Goal: Task Accomplishment & Management: Manage account settings

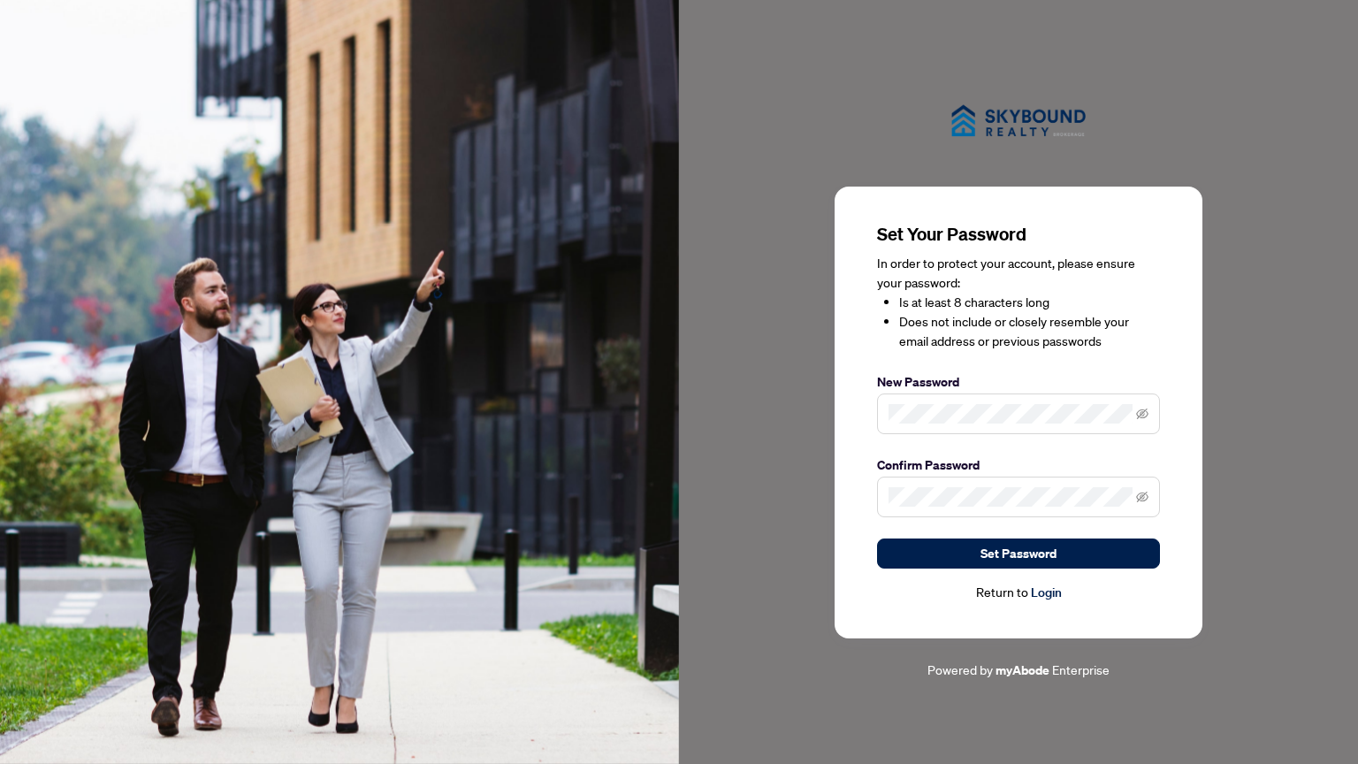
click at [1237, 128] on div at bounding box center [1018, 120] width 679 height 73
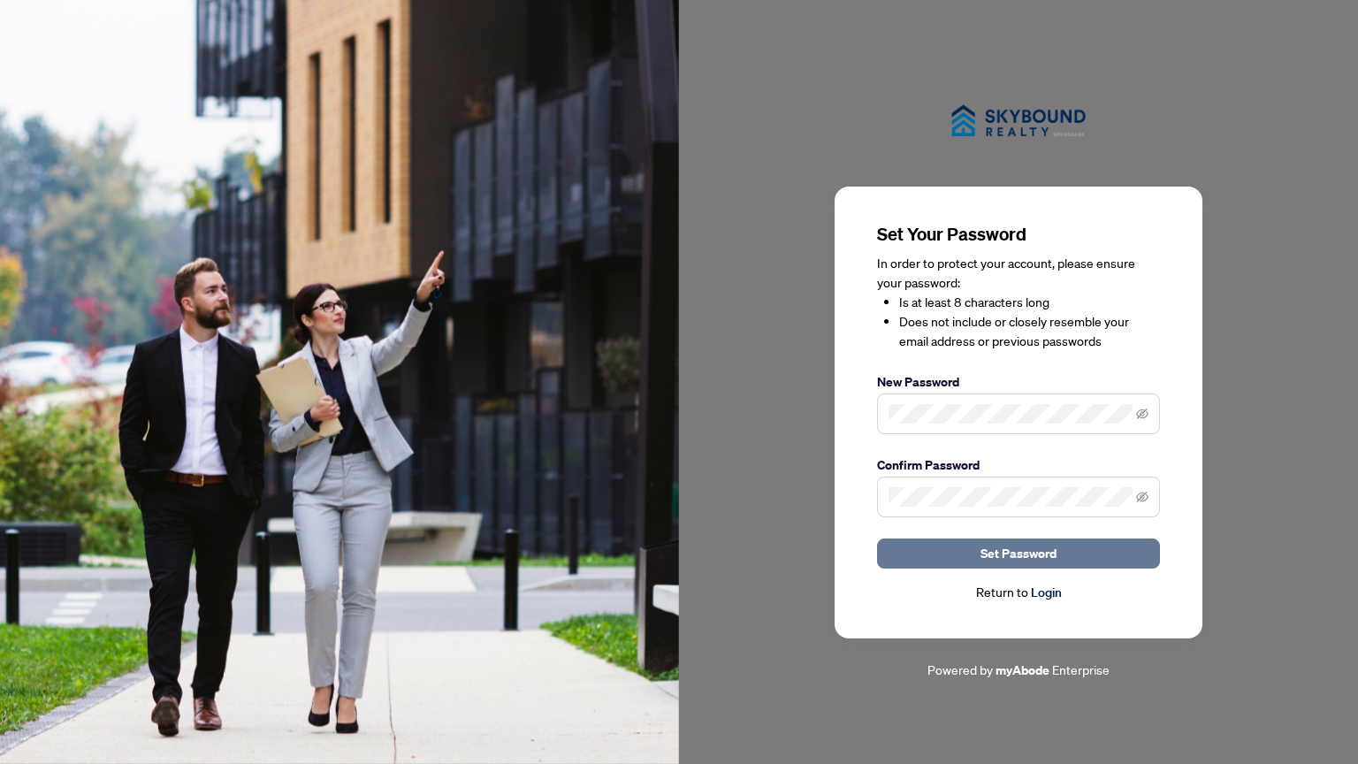
click at [1041, 552] on span "Set Password" at bounding box center [1018, 553] width 76 height 28
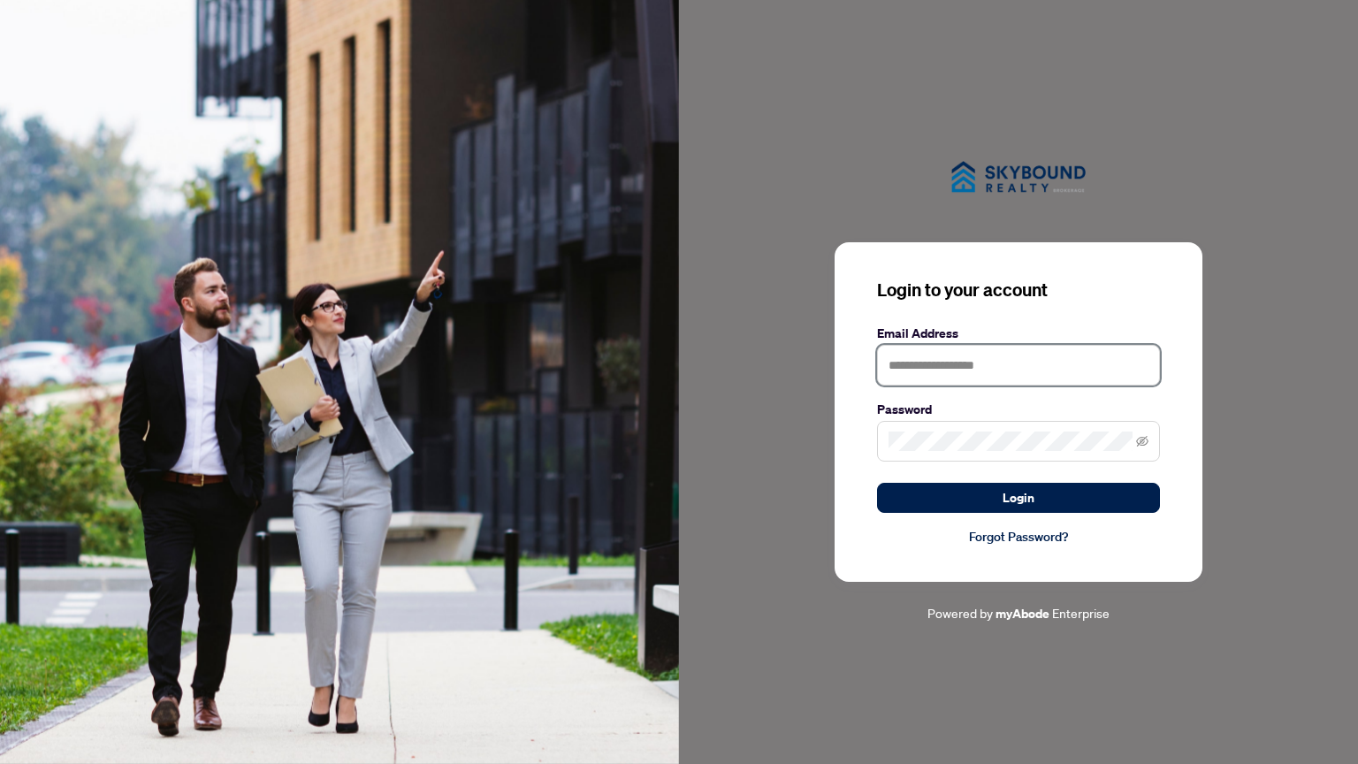
click at [1025, 356] on input "text" at bounding box center [1018, 365] width 283 height 41
type input "**********"
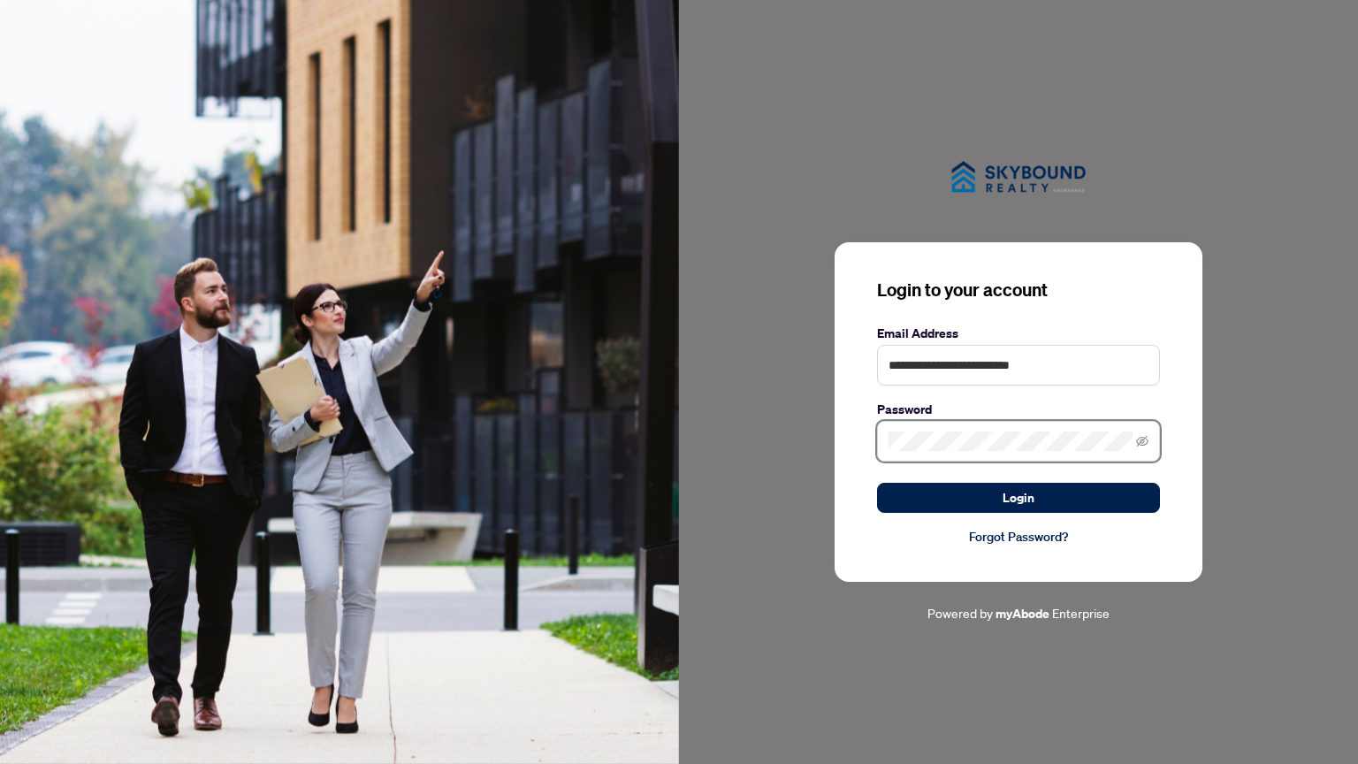
click at [877, 483] on button "Login" at bounding box center [1018, 498] width 283 height 30
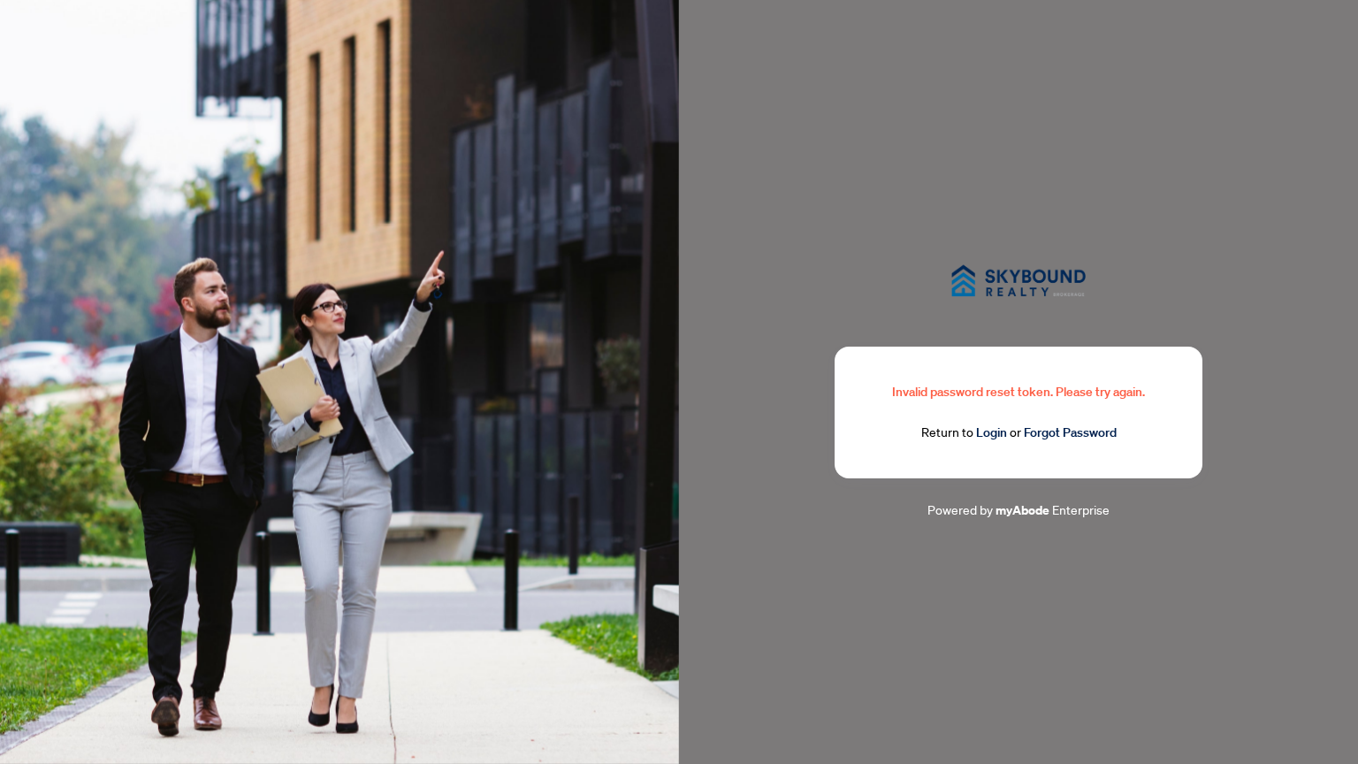
click at [1004, 430] on link "Login" at bounding box center [991, 432] width 31 height 16
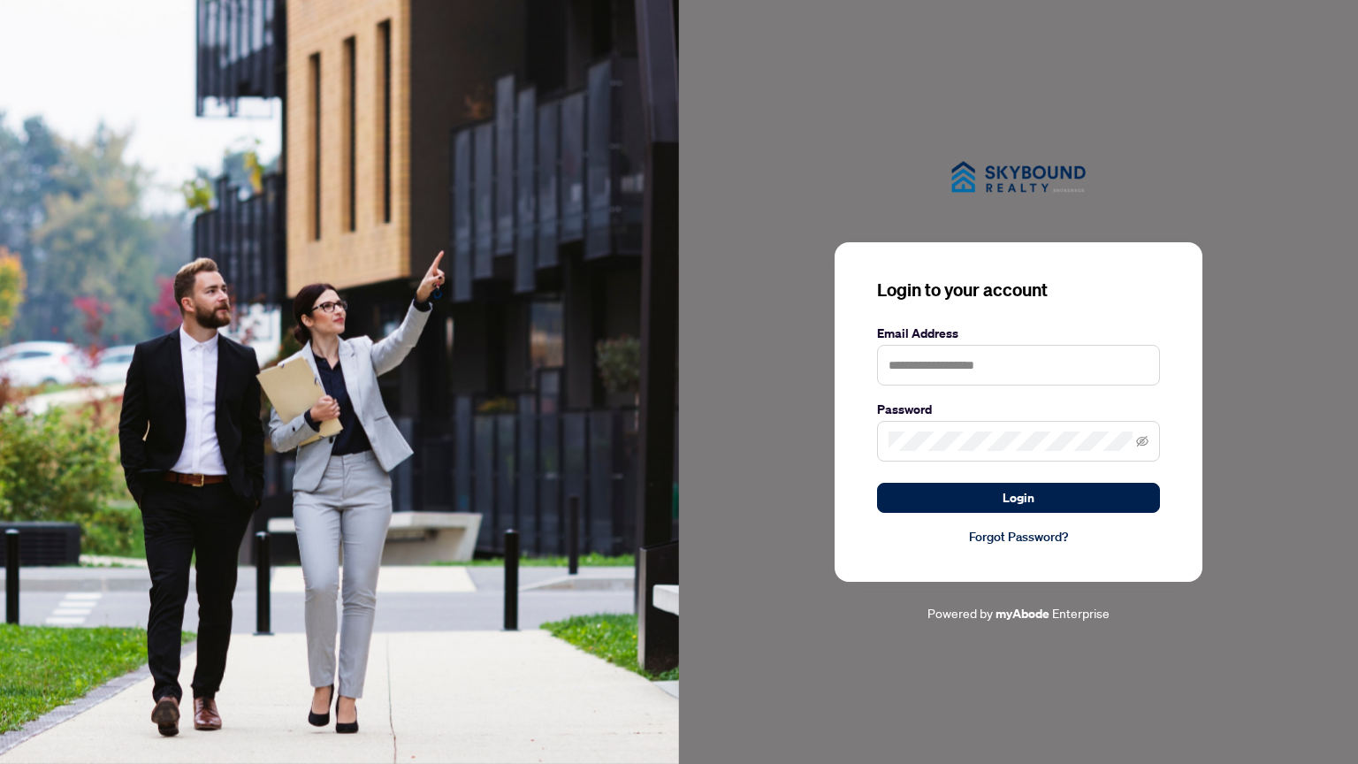
click at [672, 12] on img at bounding box center [339, 382] width 679 height 764
click at [668, 402] on img at bounding box center [339, 382] width 679 height 764
